Goal: Task Accomplishment & Management: Complete application form

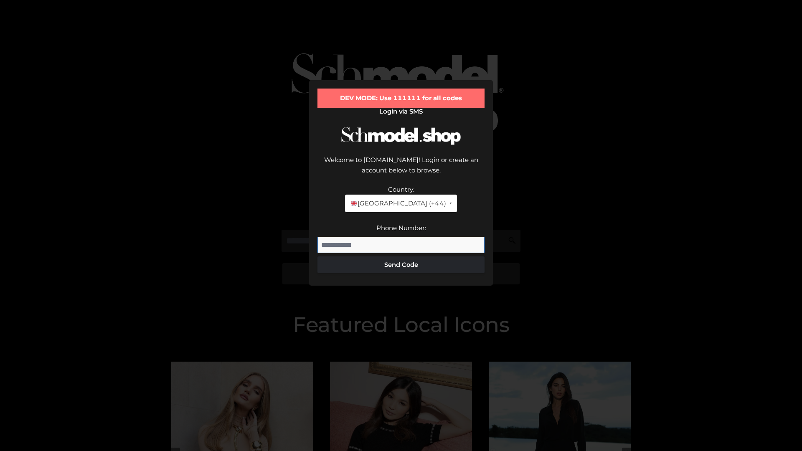
click at [401, 237] on input "Phone Number:" at bounding box center [400, 245] width 167 height 17
type input "**********"
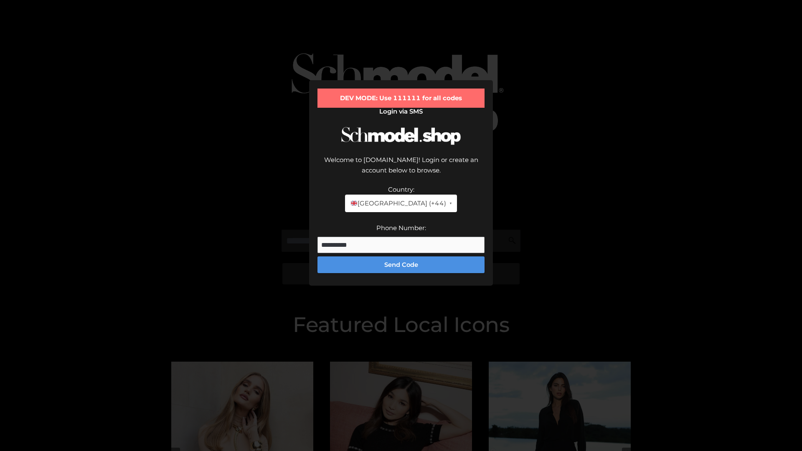
click at [401, 256] on button "Send Code" at bounding box center [400, 264] width 167 height 17
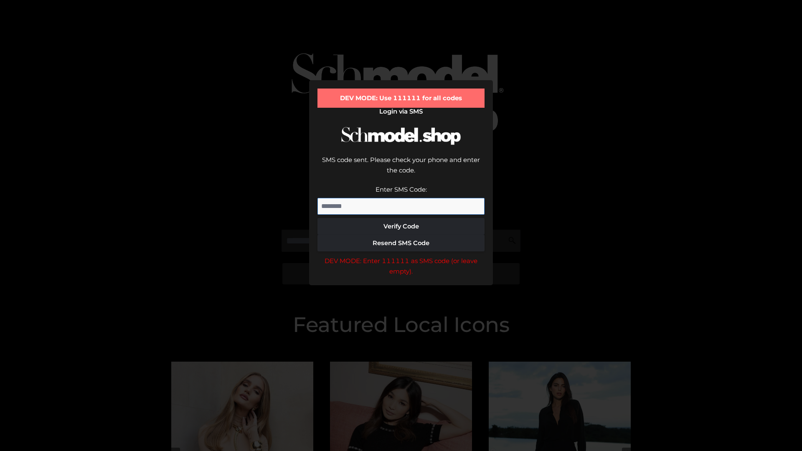
click at [401, 198] on input "Enter SMS Code:" at bounding box center [400, 206] width 167 height 17
type input "******"
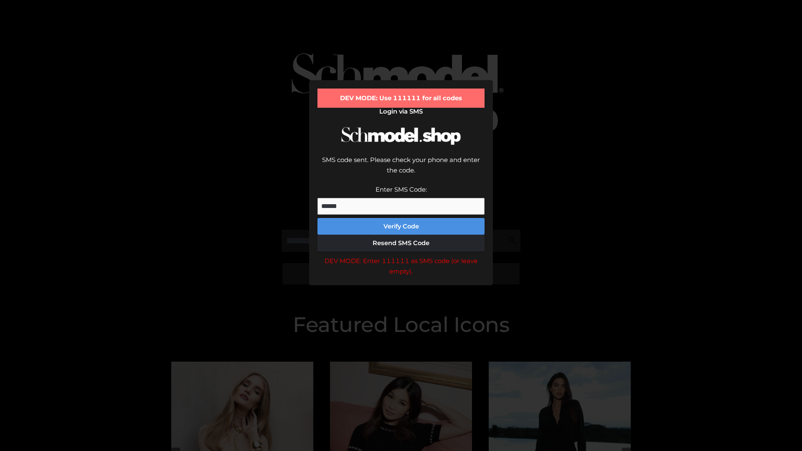
click at [401, 218] on button "Verify Code" at bounding box center [400, 226] width 167 height 17
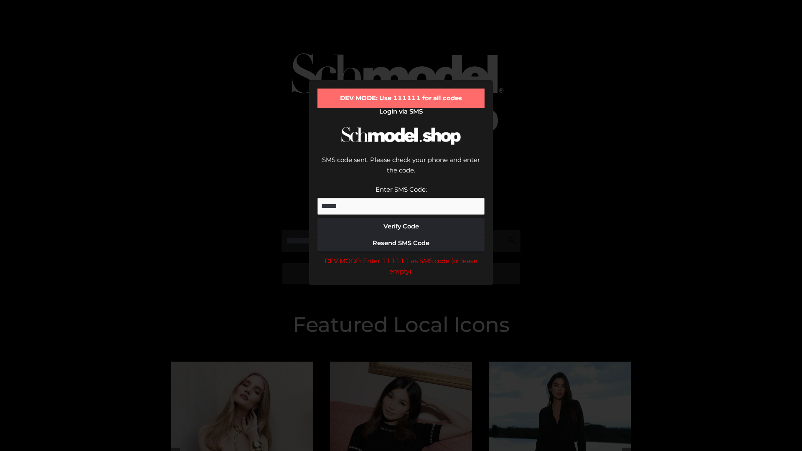
click at [401, 256] on div "DEV MODE: Enter 111111 as SMS code (or leave empty)." at bounding box center [400, 266] width 167 height 21
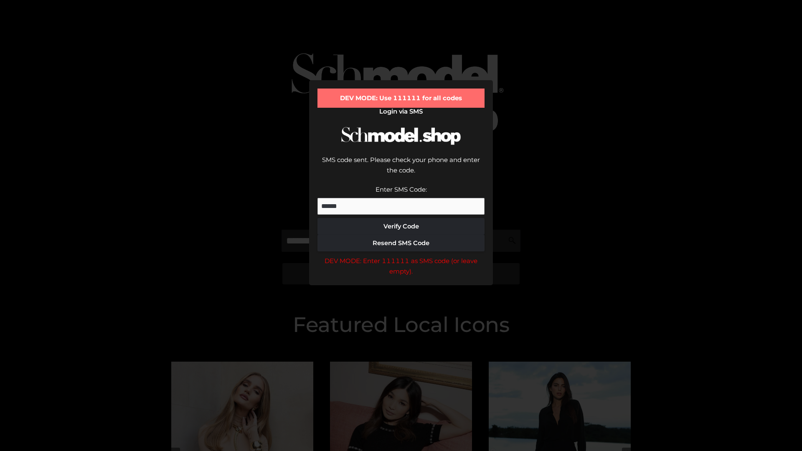
click at [401, 256] on div "DEV MODE: Enter 111111 as SMS code (or leave empty)." at bounding box center [400, 266] width 167 height 21
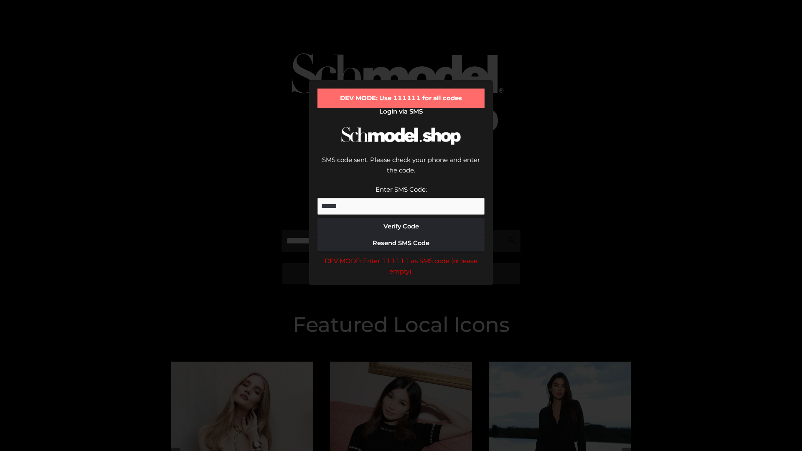
click at [401, 256] on div "DEV MODE: Enter 111111 as SMS code (or leave empty)." at bounding box center [400, 266] width 167 height 21
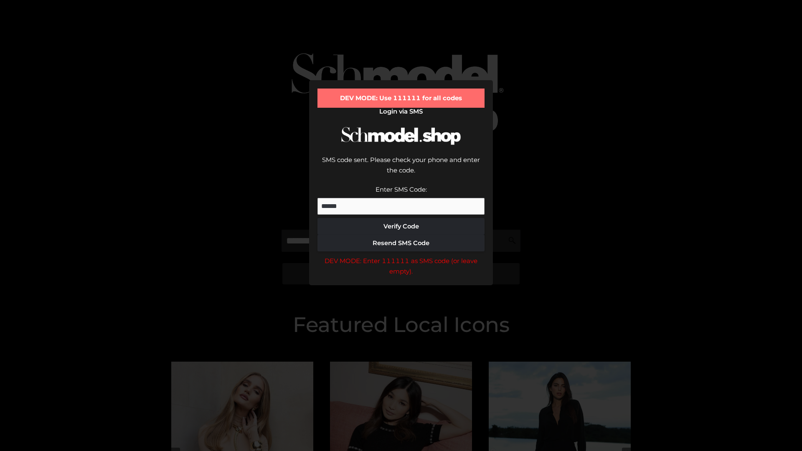
click at [401, 256] on div "DEV MODE: Enter 111111 as SMS code (or leave empty)." at bounding box center [400, 266] width 167 height 21
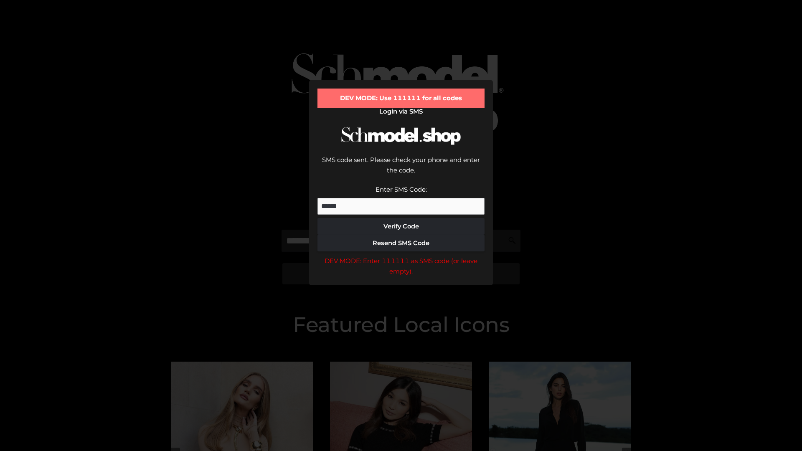
click at [401, 256] on div "DEV MODE: Enter 111111 as SMS code (or leave empty)." at bounding box center [400, 266] width 167 height 21
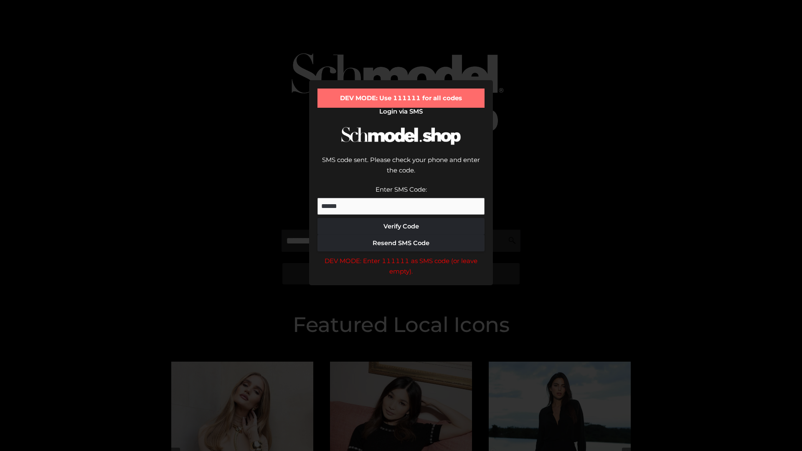
click at [401, 256] on div "DEV MODE: Enter 111111 as SMS code (or leave empty)." at bounding box center [400, 266] width 167 height 21
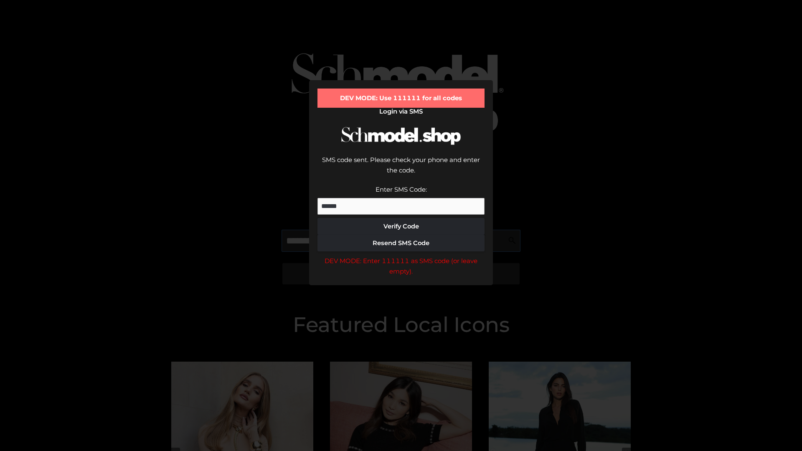
scroll to position [0, 43]
click at [401, 256] on div "DEV MODE: Enter 111111 as SMS code (or leave empty)." at bounding box center [400, 266] width 167 height 21
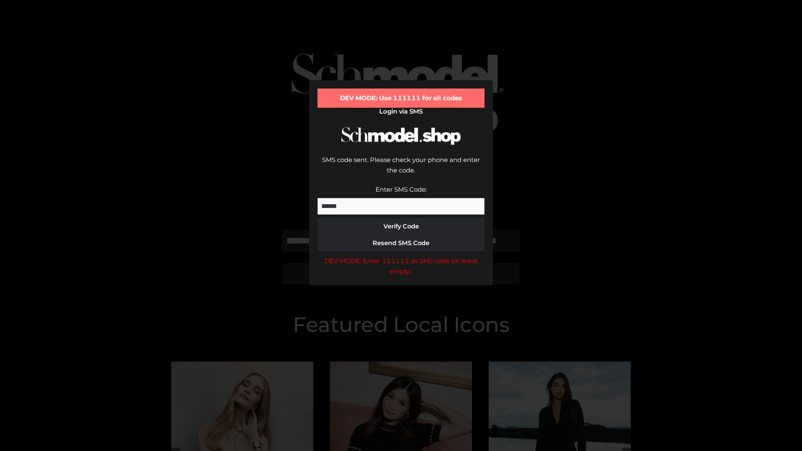
click at [401, 256] on div "DEV MODE: Enter 111111 as SMS code (or leave empty)." at bounding box center [400, 266] width 167 height 21
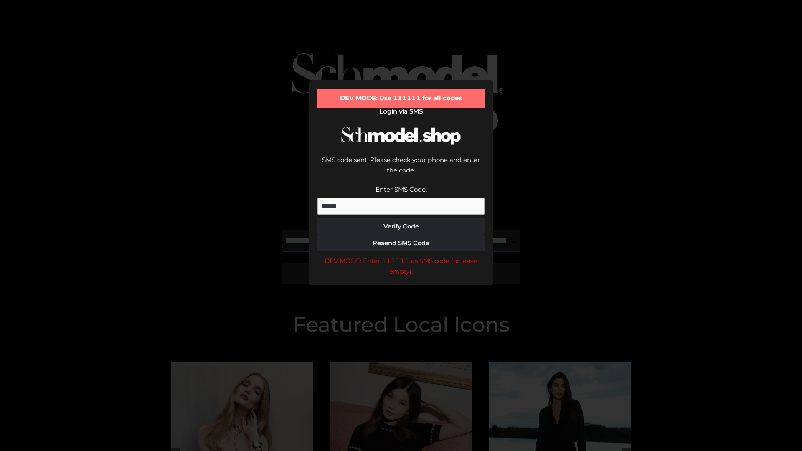
scroll to position [0, 91]
click at [401, 256] on div "DEV MODE: Enter 111111 as SMS code (or leave empty)." at bounding box center [400, 266] width 167 height 21
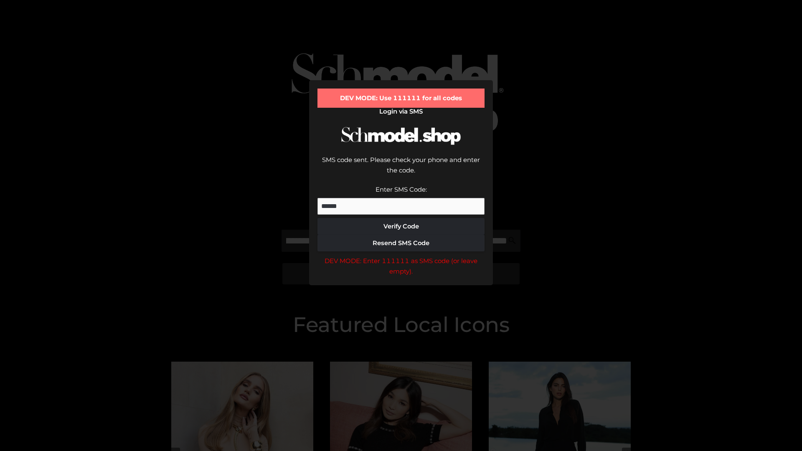
click at [401, 256] on div "DEV MODE: Enter 111111 as SMS code (or leave empty)." at bounding box center [400, 266] width 167 height 21
type input "**********"
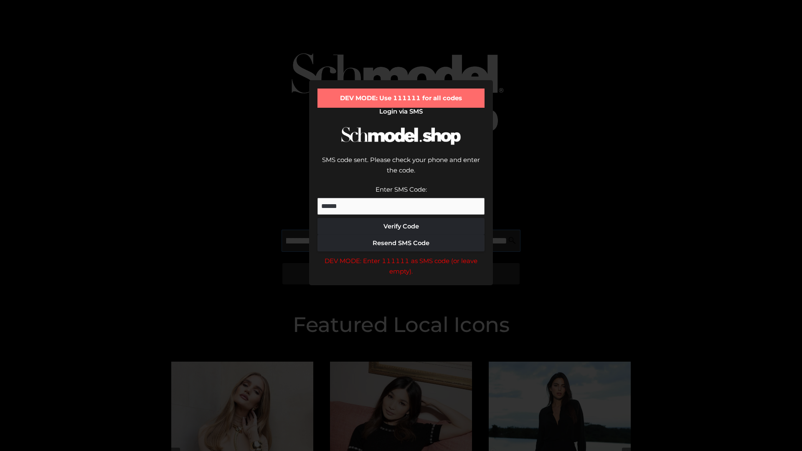
scroll to position [0, 134]
